Goal: Task Accomplishment & Management: Manage account settings

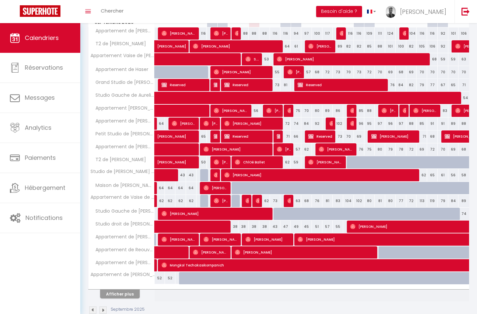
scroll to position [111, 0]
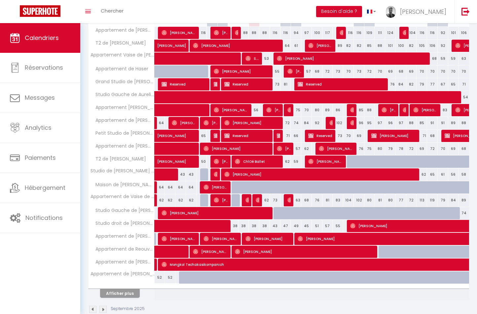
click at [135, 294] on button "Afficher plus" at bounding box center [120, 293] width 40 height 9
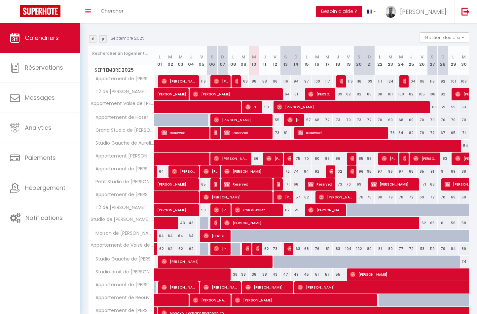
scroll to position [63, 0]
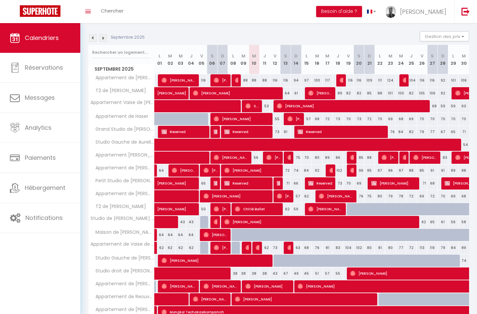
click at [281, 261] on div at bounding box center [286, 261] width 11 height 13
type input "55"
type input "Sam 13 Septembre 2025"
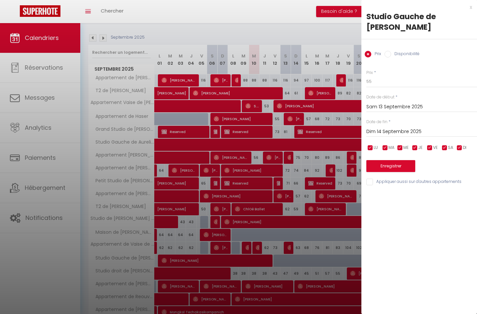
click at [451, 128] on input "Dim 14 Septembre 2025" at bounding box center [421, 132] width 111 height 9
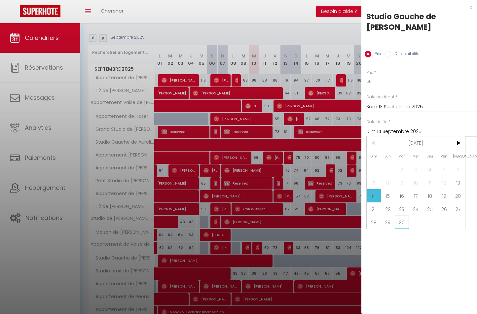
click at [404, 216] on span "30" at bounding box center [402, 222] width 14 height 13
type input "[DATE]"
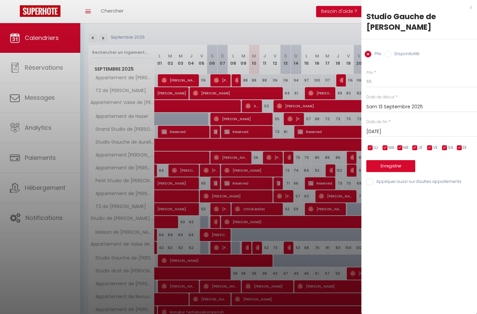
click at [407, 39] on div "Prix Disponibilité" at bounding box center [419, 50] width 116 height 22
click at [403, 51] on label "Disponibilité" at bounding box center [405, 54] width 28 height 7
click at [391, 51] on input "Disponibilité" at bounding box center [388, 54] width 7 height 7
radio input "true"
radio input "false"
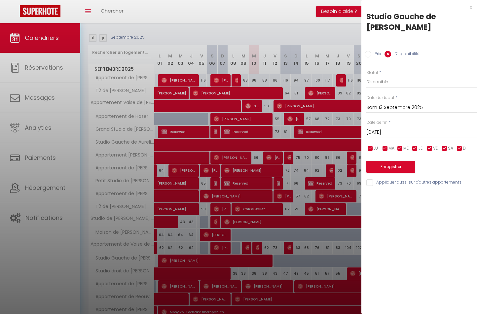
click at [388, 161] on button "Enregistrer" at bounding box center [390, 167] width 49 height 12
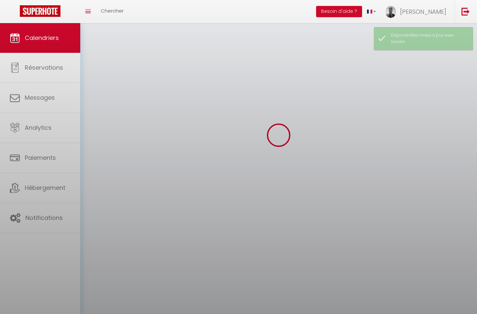
scroll to position [23, 0]
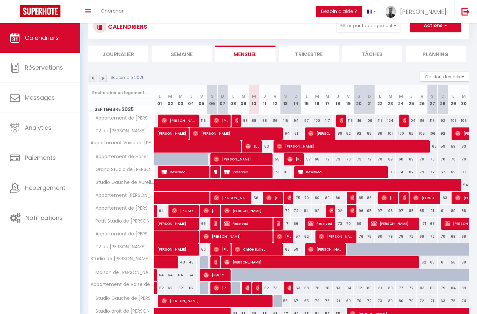
click at [283, 302] on div "55" at bounding box center [286, 301] width 11 height 12
select select "1"
type input "Sam 13 Septembre 2025"
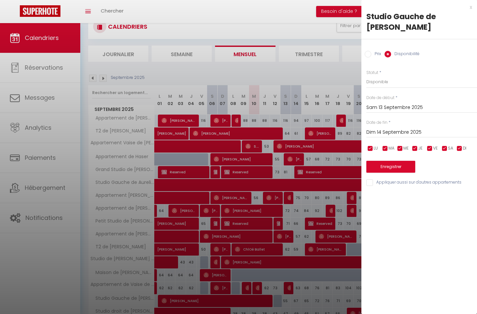
click at [431, 128] on input "Dim 14 Septembre 2025" at bounding box center [421, 132] width 111 height 9
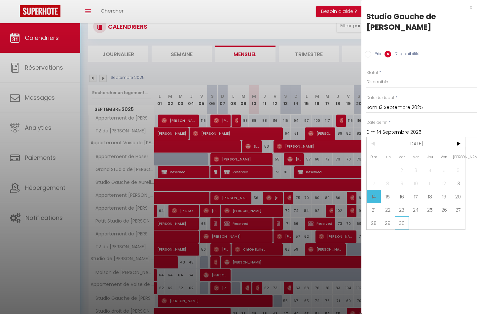
click at [405, 216] on span "30" at bounding box center [402, 222] width 14 height 13
type input "[DATE]"
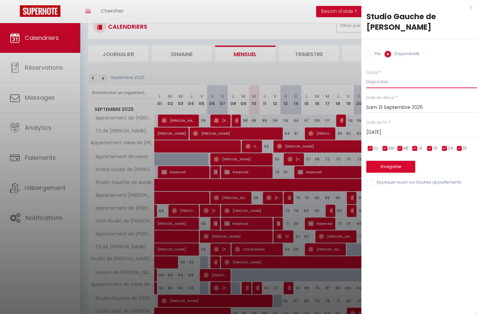
select select "0"
click at [386, 161] on div "Prix * 55 Statut * Disponible Indisponible Date de début * [DATE] < [DATE] > Di…" at bounding box center [419, 124] width 116 height 126
click at [388, 161] on button "Enregistrer" at bounding box center [390, 167] width 49 height 12
